Goal: Transaction & Acquisition: Purchase product/service

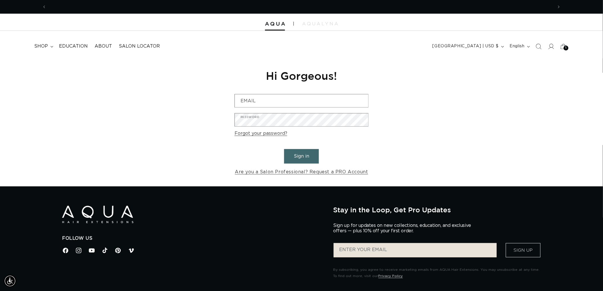
scroll to position [0, 507]
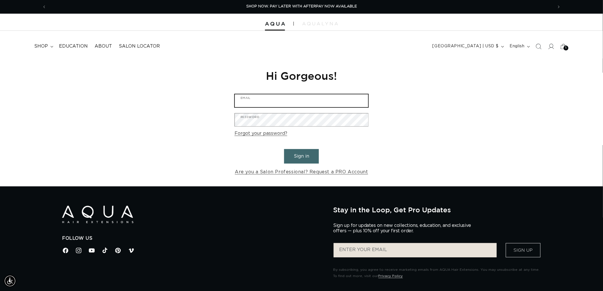
type input "graphics@pabeauty.com"
click at [299, 154] on button "Sign in" at bounding box center [301, 156] width 35 height 15
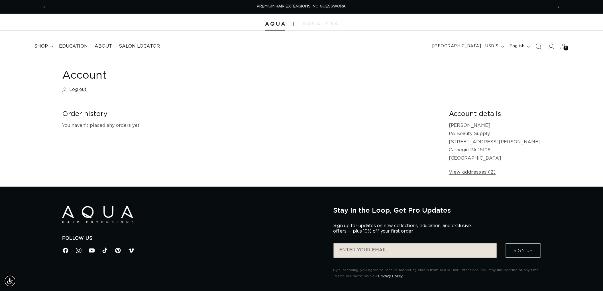
click at [536, 51] on span "Search" at bounding box center [539, 46] width 13 height 13
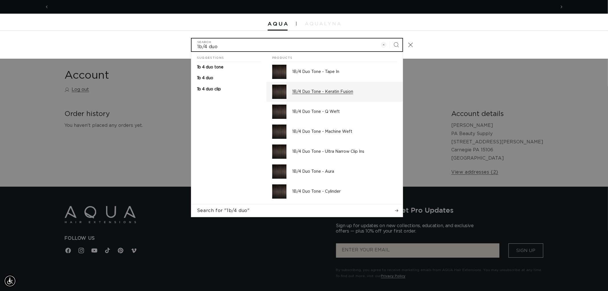
scroll to position [0, 1013]
type input "1b/4 duo"
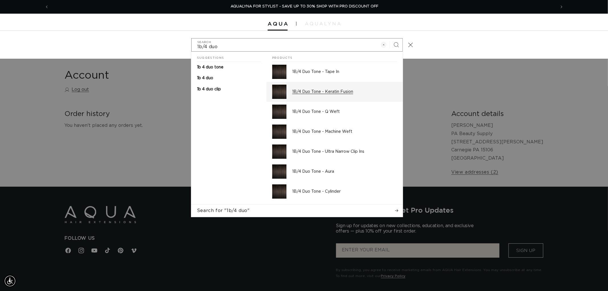
click at [343, 86] on div "1B/4 Duo Tone - Keratin Fusion" at bounding box center [344, 92] width 105 height 14
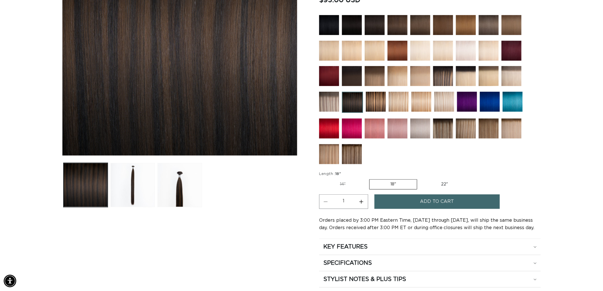
scroll to position [0, 507]
click at [355, 150] on img at bounding box center [352, 154] width 20 height 20
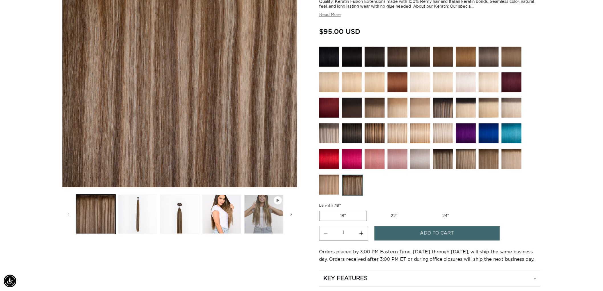
click at [449, 102] on img at bounding box center [443, 108] width 20 height 20
